Goal: Information Seeking & Learning: Learn about a topic

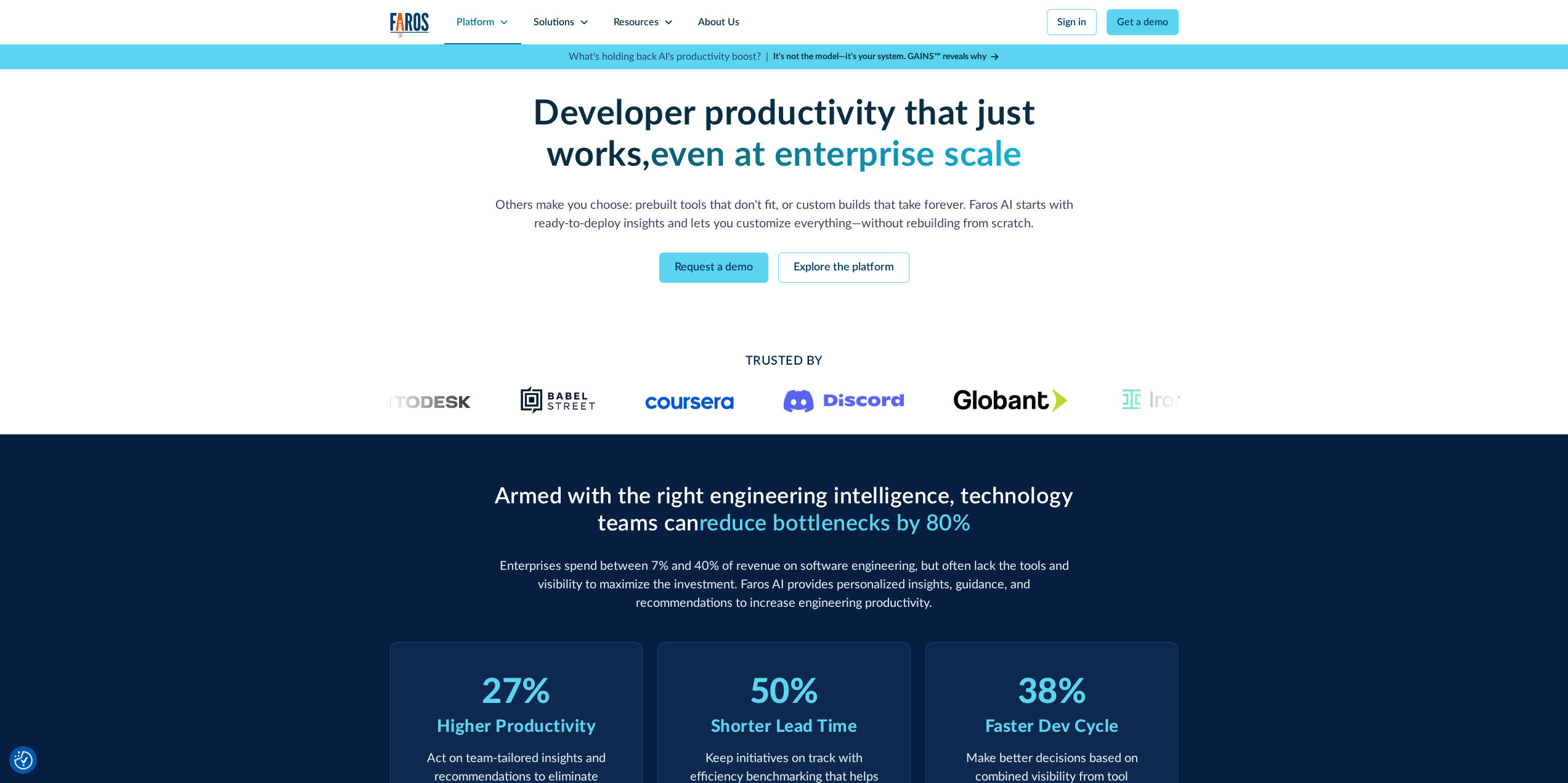
click at [444, 29] on div "Platform" at bounding box center [483, 22] width 77 height 44
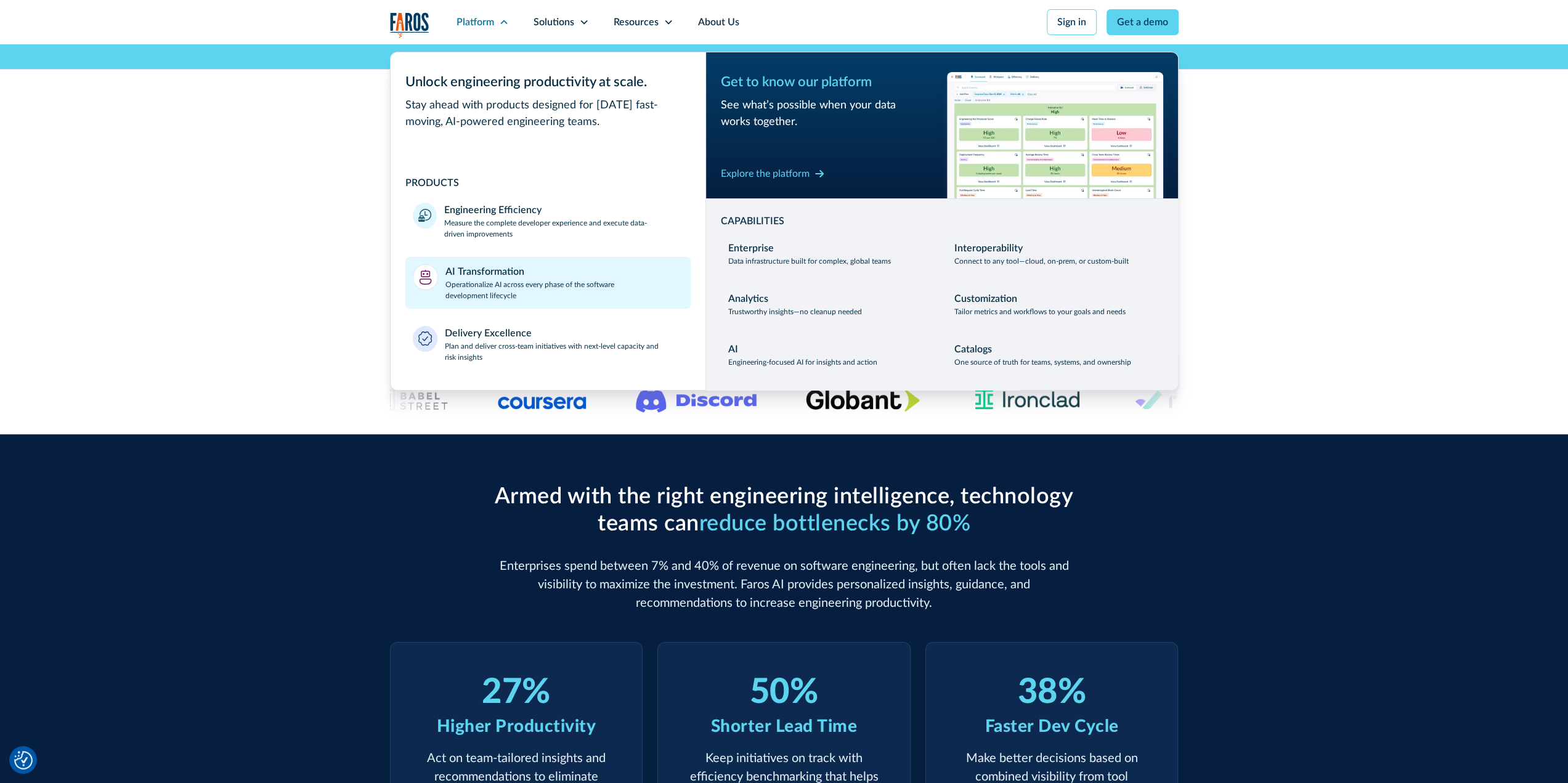
click at [445, 279] on div "AI Transformation" at bounding box center [485, 272] width 79 height 15
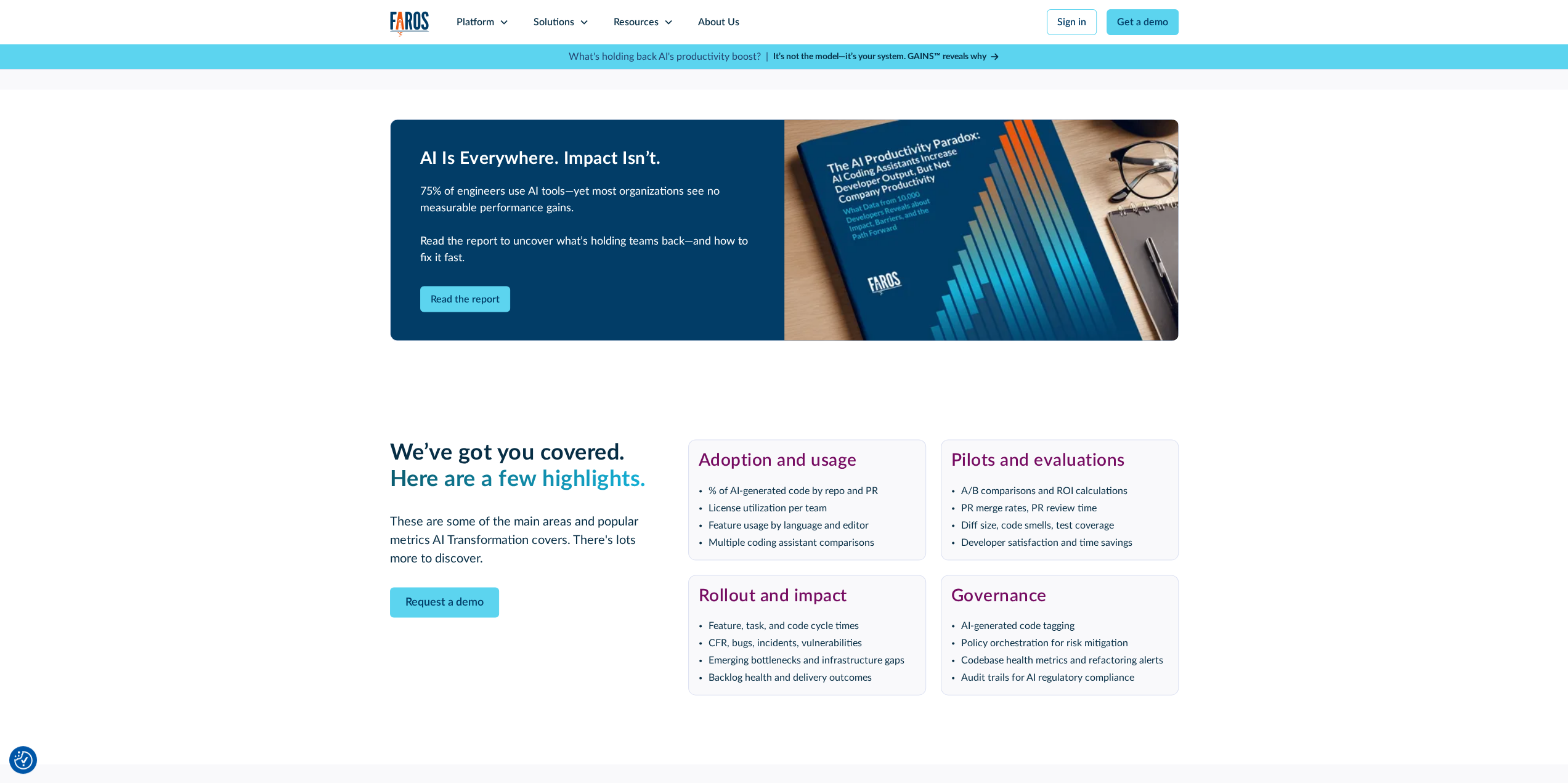
scroll to position [2280, 0]
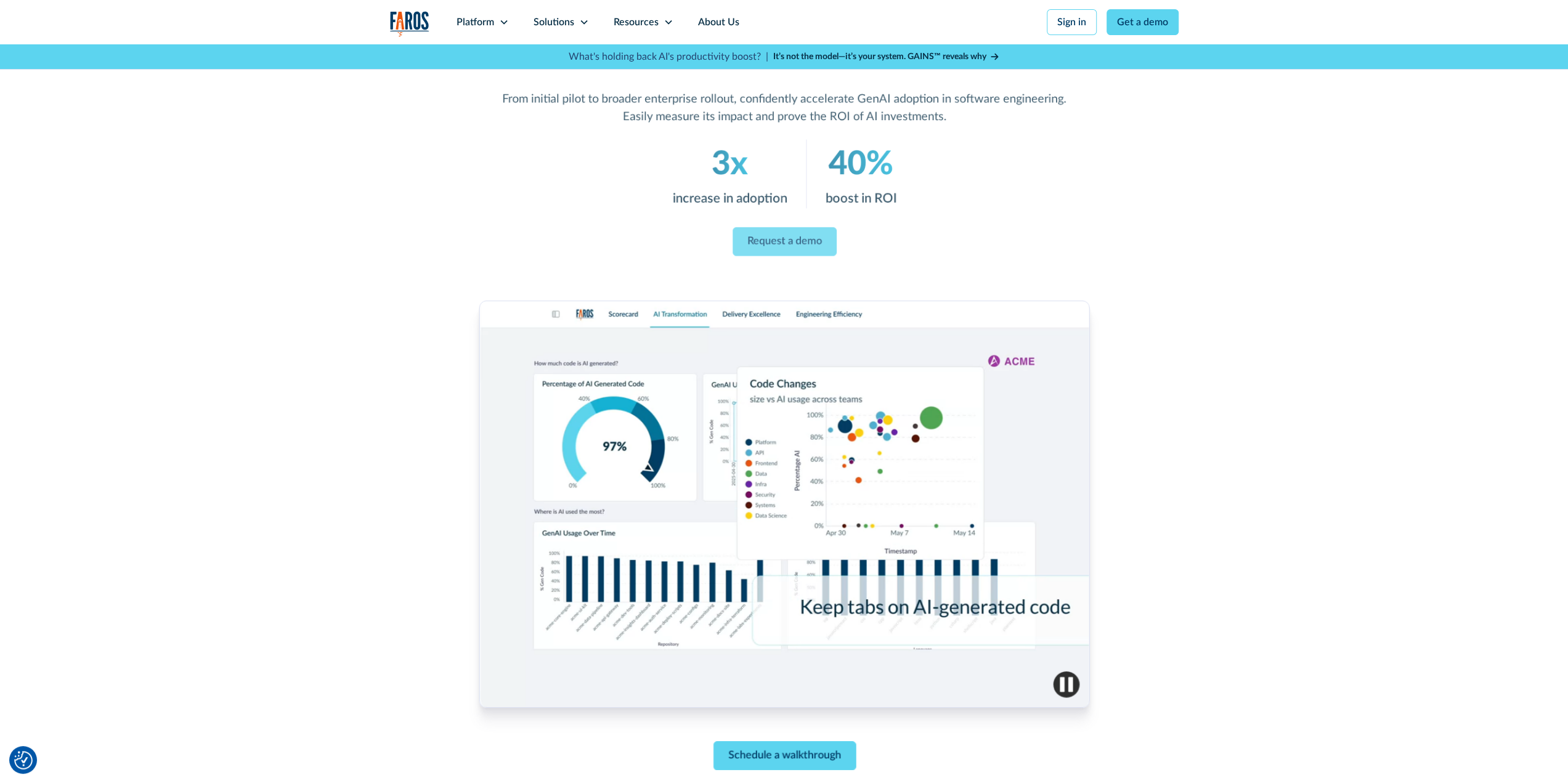
scroll to position [0, 0]
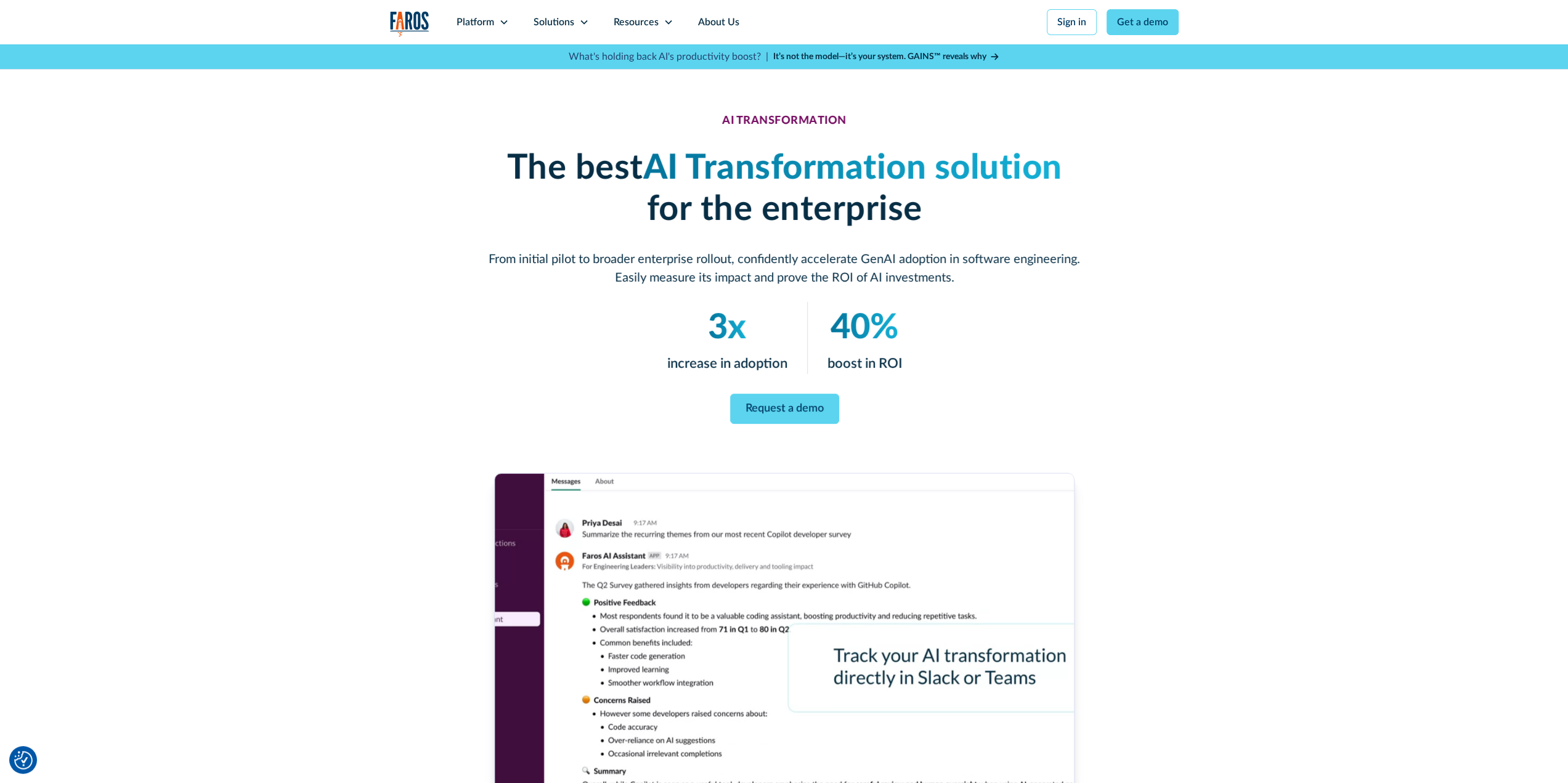
click at [921, 61] on strong "It’s not the model—it’s your system. GAINS™ reveals why" at bounding box center [880, 56] width 213 height 9
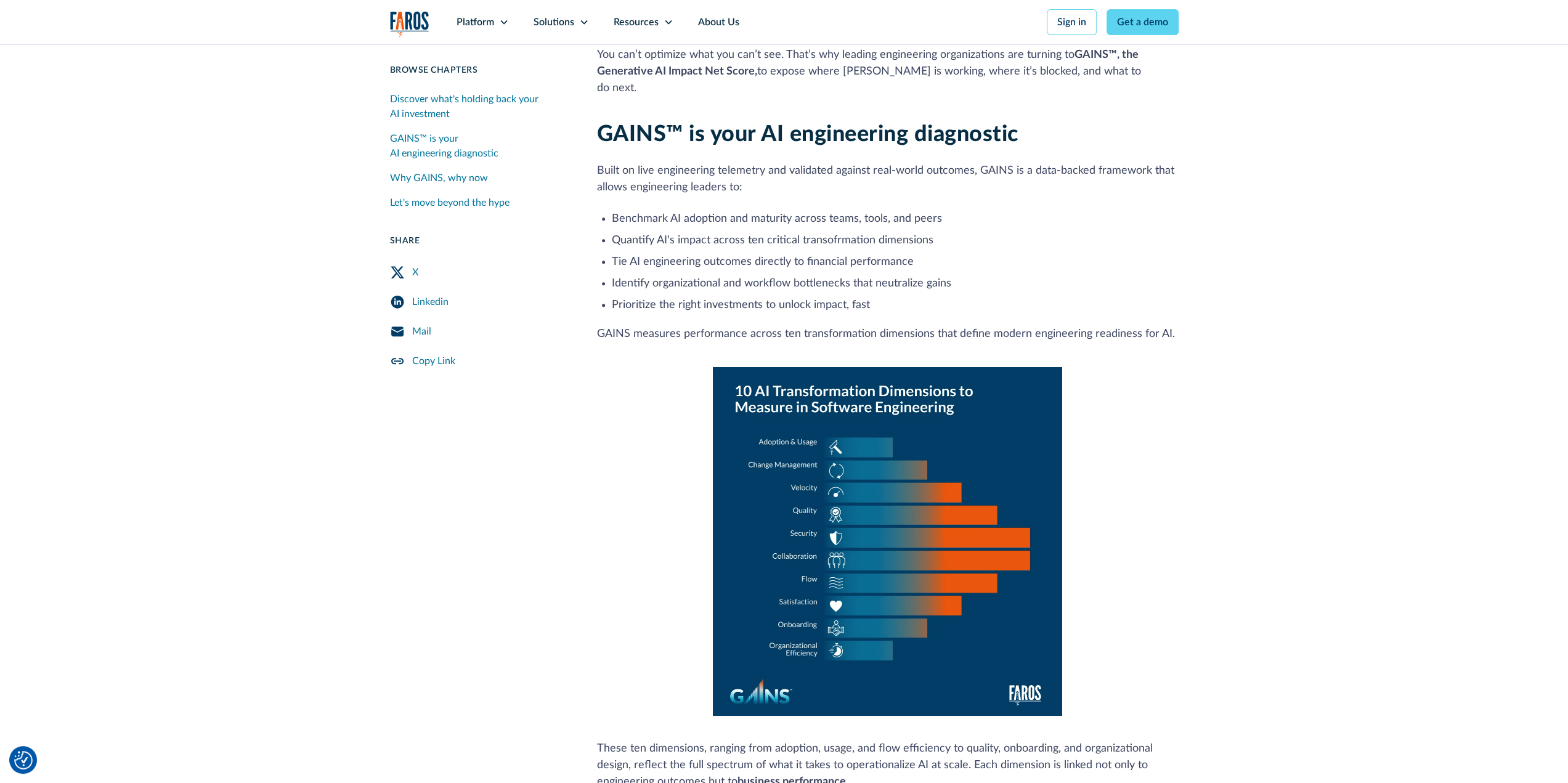
scroll to position [432, 0]
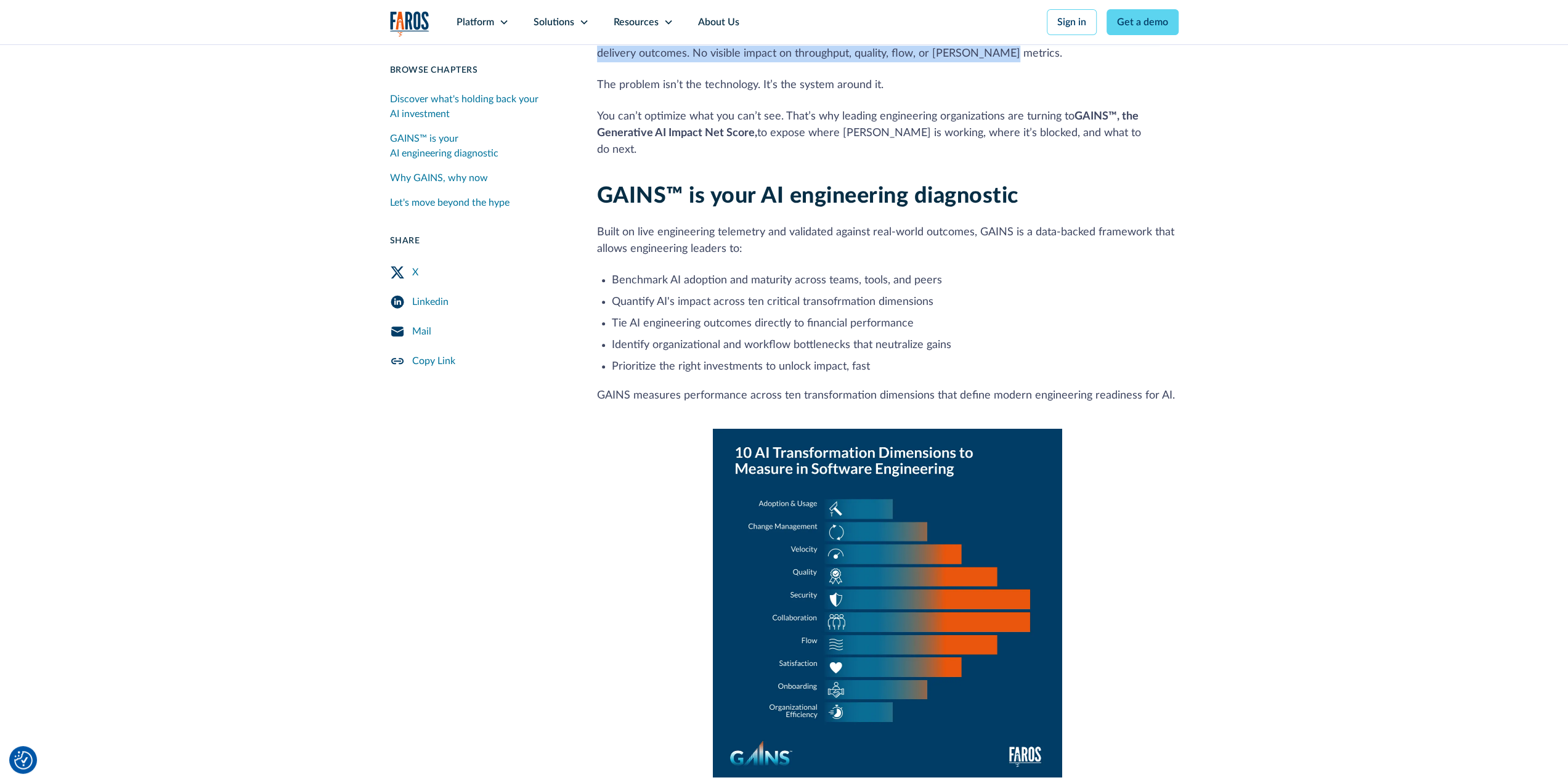
drag, startPoint x: 1084, startPoint y: 183, endPoint x: 537, endPoint y: 155, distance: 547.7
click at [537, 155] on div "4 min read Browse Chapters 20 min read Discover what's holding back your AI inv…" at bounding box center [784, 655] width 789 height 1465
copy p "Our analysis of over 10,000 developers across 1,255 teams shows no consistent c…"
click at [1178, 258] on p "Built on live engineering telemetry and validated against real-world outcomes, …" at bounding box center [888, 241] width 582 height 33
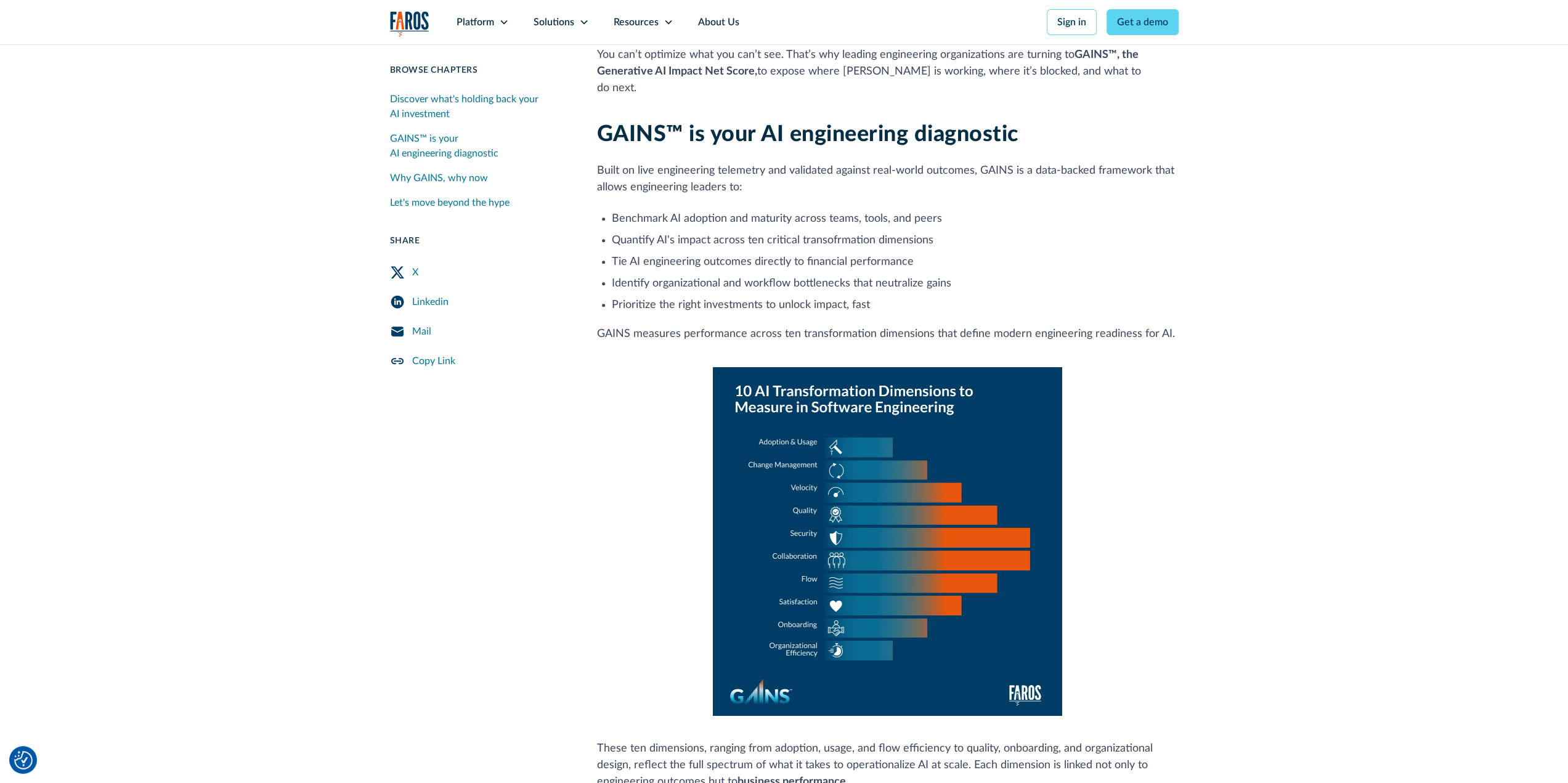
click at [859, 249] on li "Quantify AI's impact across ten critical transofrmation dimensions" at bounding box center [895, 240] width 567 height 17
click at [1014, 270] on li "Tie AI engineering outcomes directly to financial performance" at bounding box center [895, 262] width 567 height 17
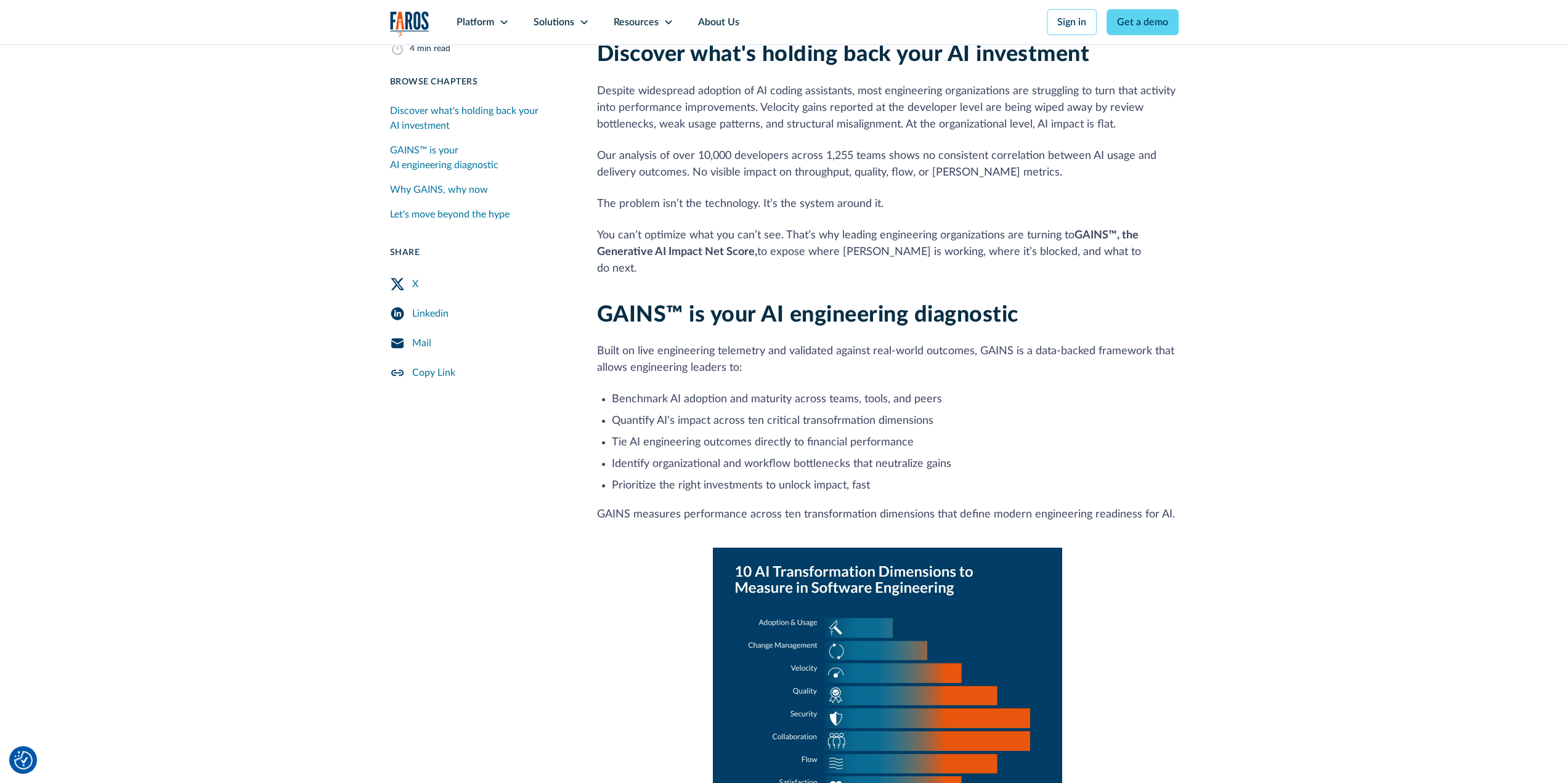
scroll to position [0, 0]
